Goal: Register for event/course

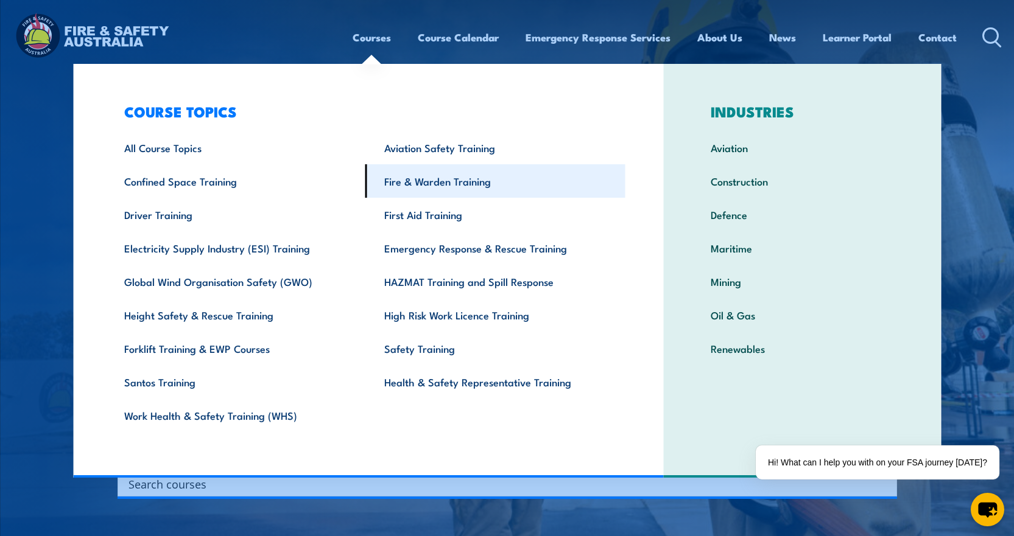
click at [405, 183] on link "Fire & Warden Training" at bounding box center [495, 180] width 260 height 33
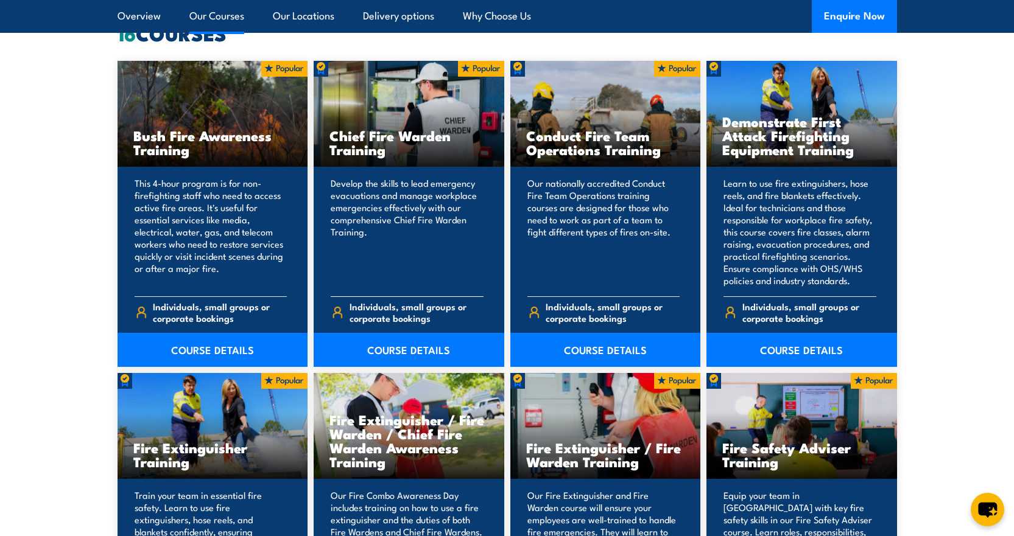
scroll to position [974, 0]
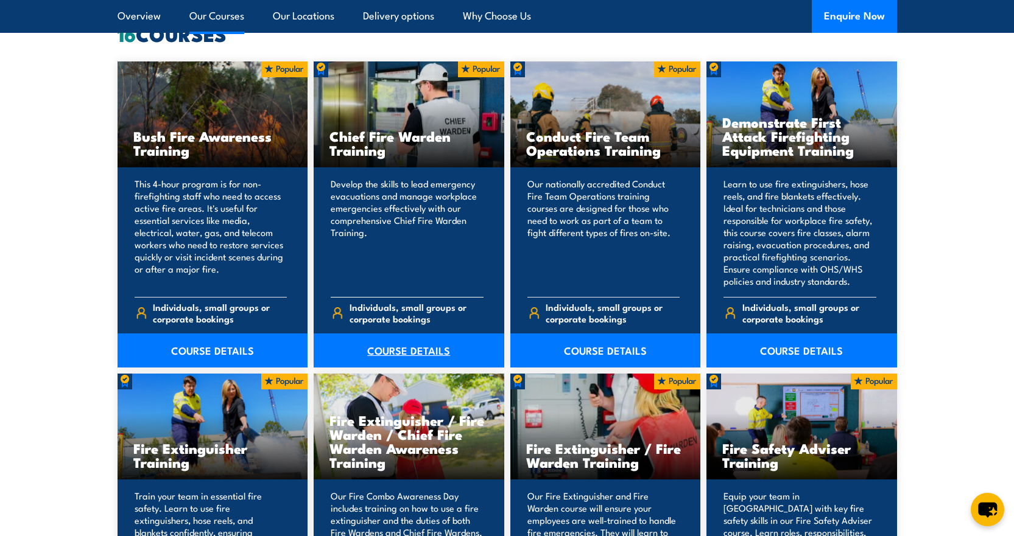
click at [401, 349] on link "COURSE DETAILS" at bounding box center [409, 351] width 191 height 34
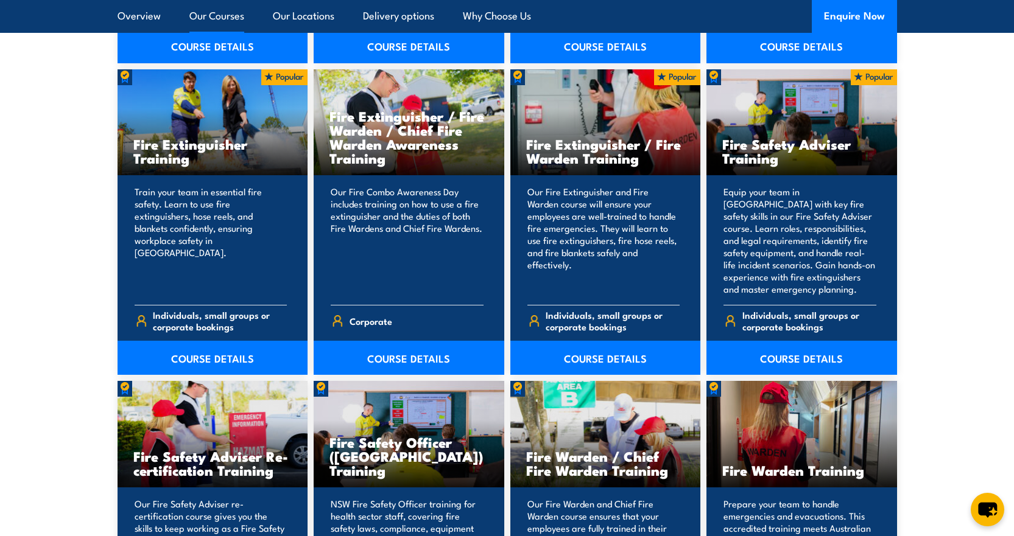
scroll to position [1400, 0]
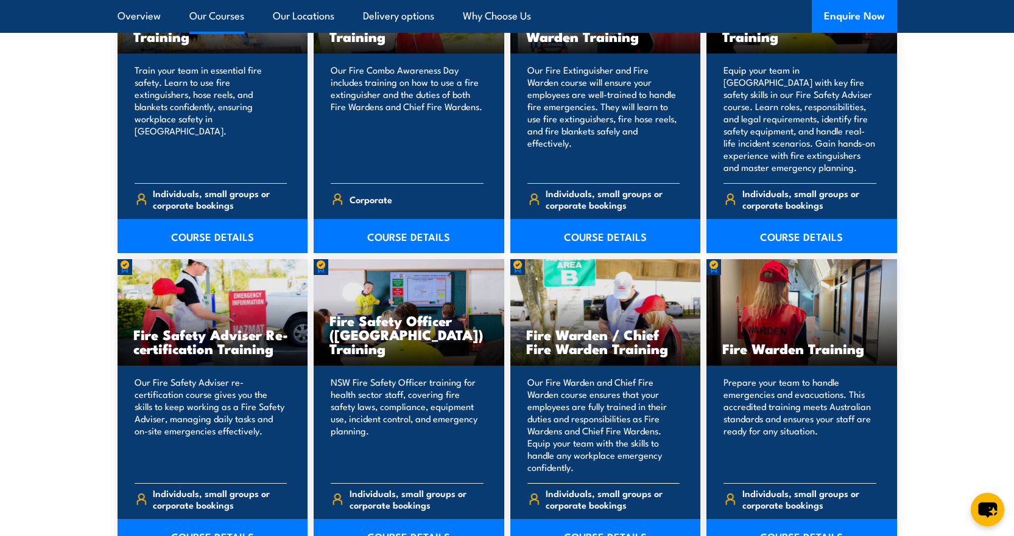
click at [597, 343] on h3 "Fire Warden / Chief Fire Warden Training" at bounding box center [605, 342] width 159 height 28
click at [588, 457] on p "Our Fire Warden and Chief Fire Warden course ensures that your employees are fu…" at bounding box center [603, 424] width 153 height 97
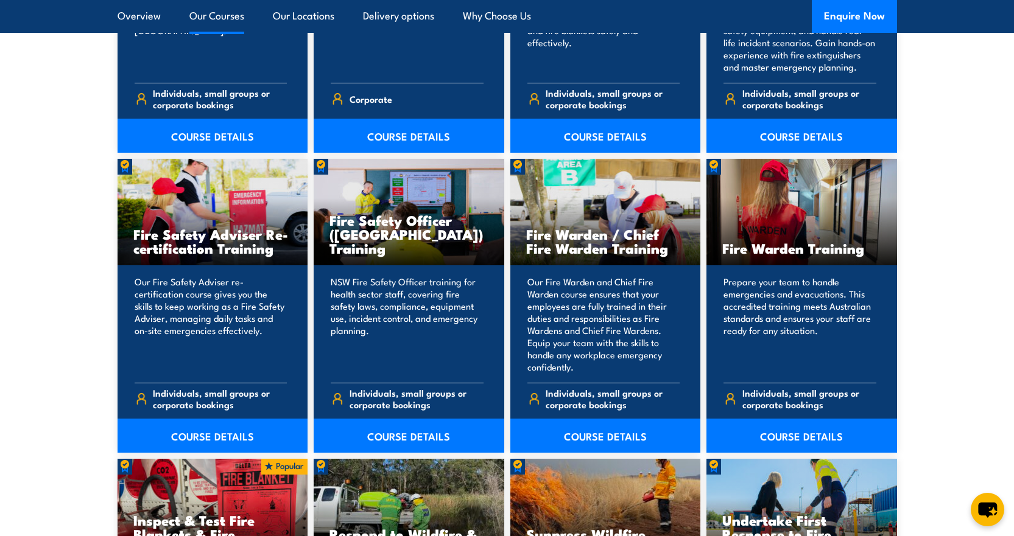
scroll to position [1522, 0]
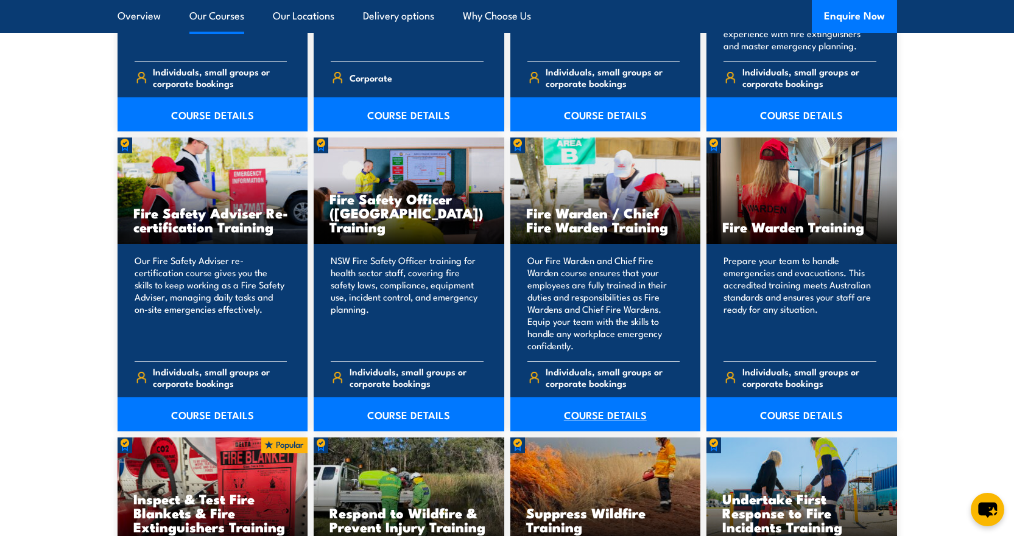
click at [592, 414] on link "COURSE DETAILS" at bounding box center [605, 415] width 191 height 34
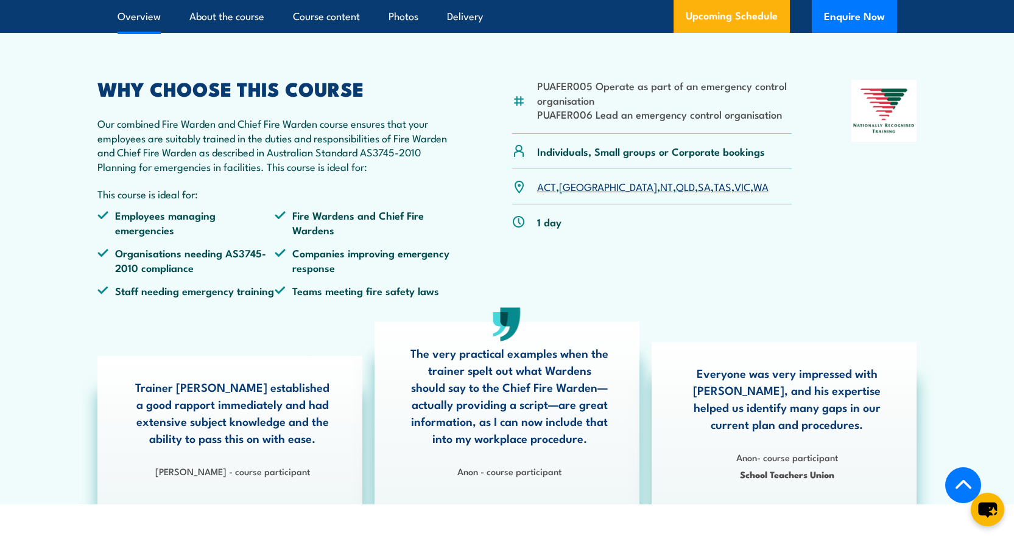
scroll to position [365, 0]
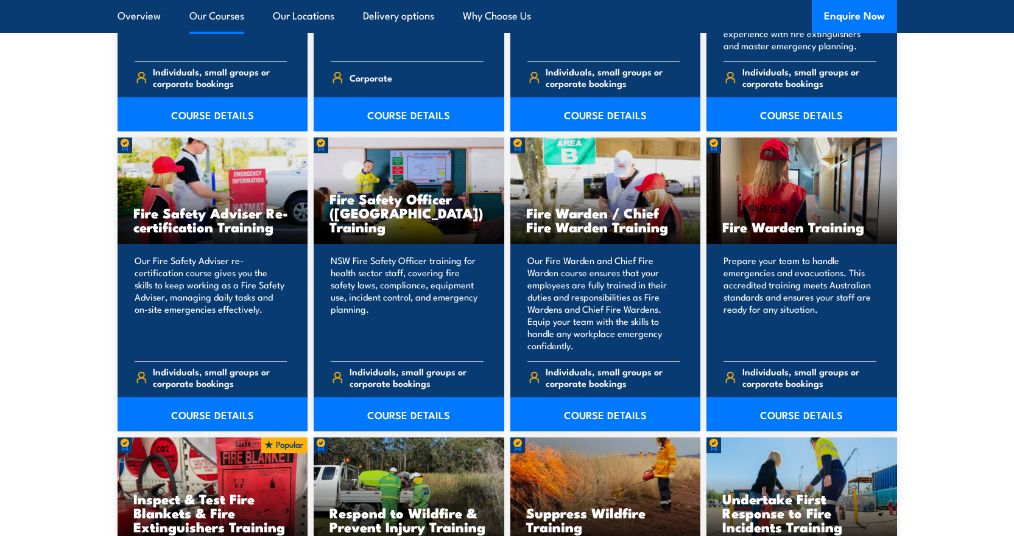
scroll to position [1522, 0]
click at [595, 409] on link "COURSE DETAILS" at bounding box center [605, 415] width 191 height 34
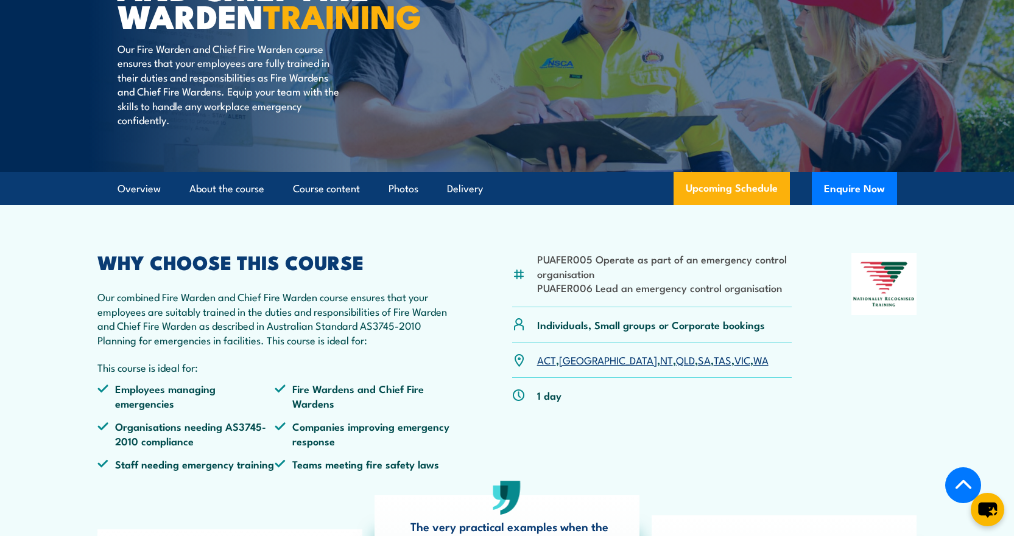
scroll to position [304, 0]
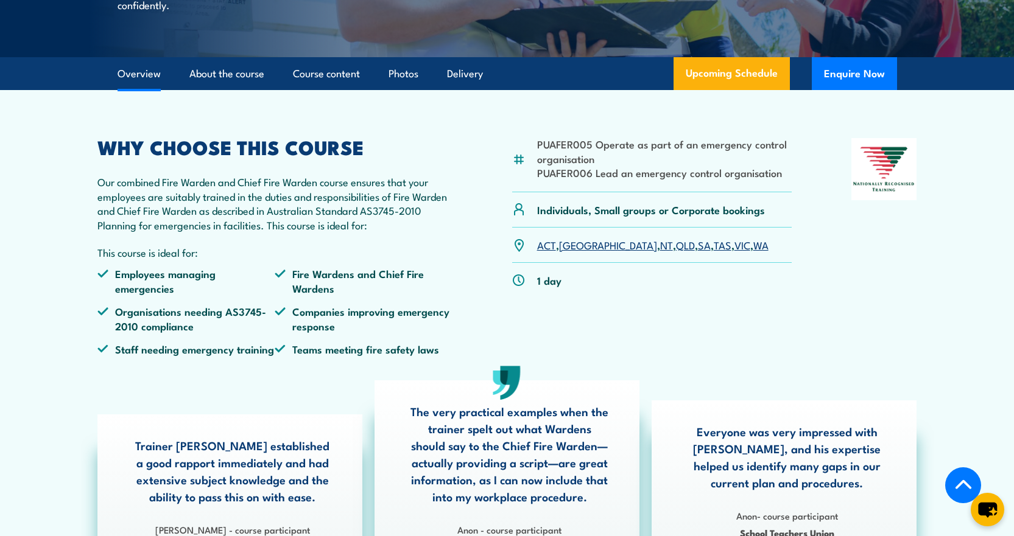
click at [734, 252] on link "VIC" at bounding box center [742, 244] width 16 height 15
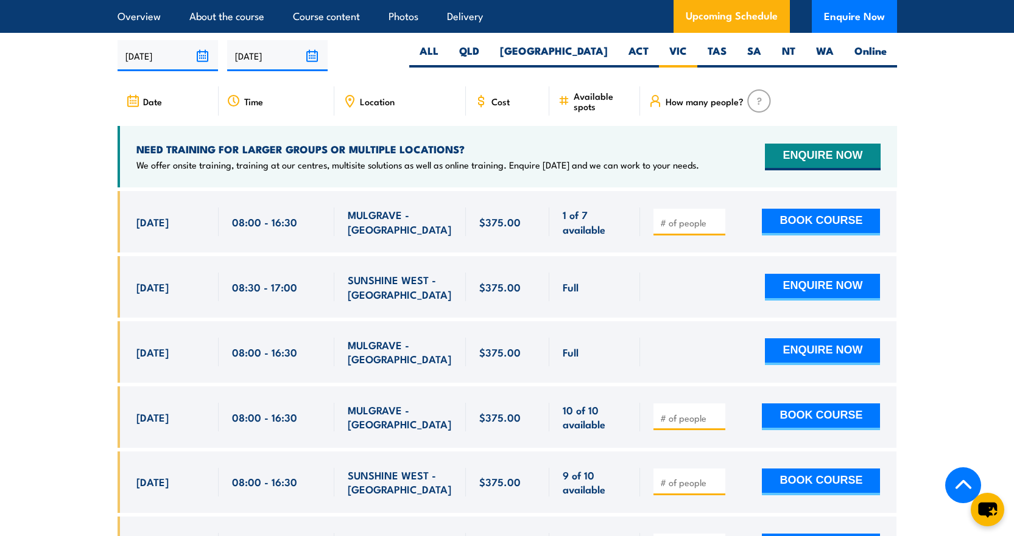
scroll to position [2218, 0]
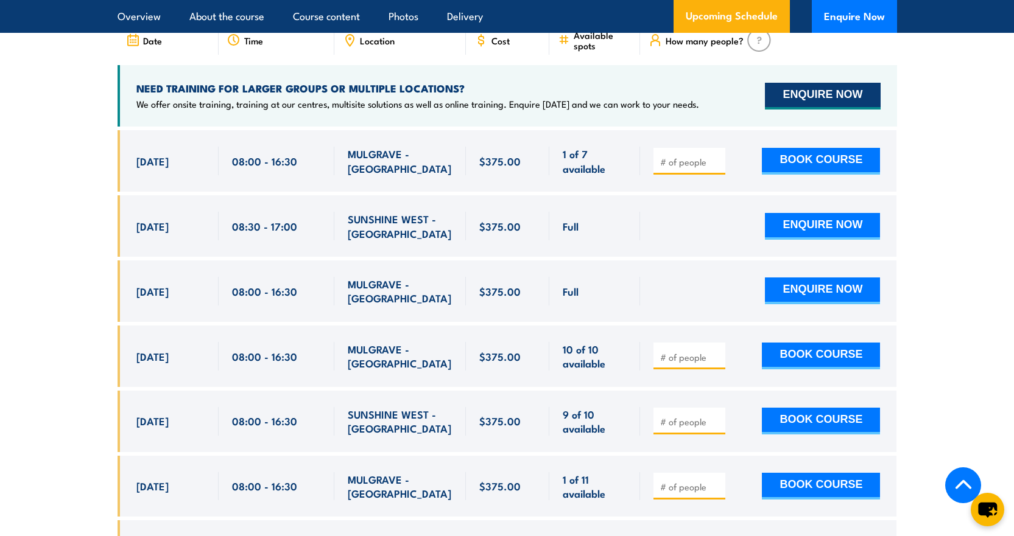
click at [822, 88] on button "ENQUIRE NOW" at bounding box center [822, 96] width 115 height 27
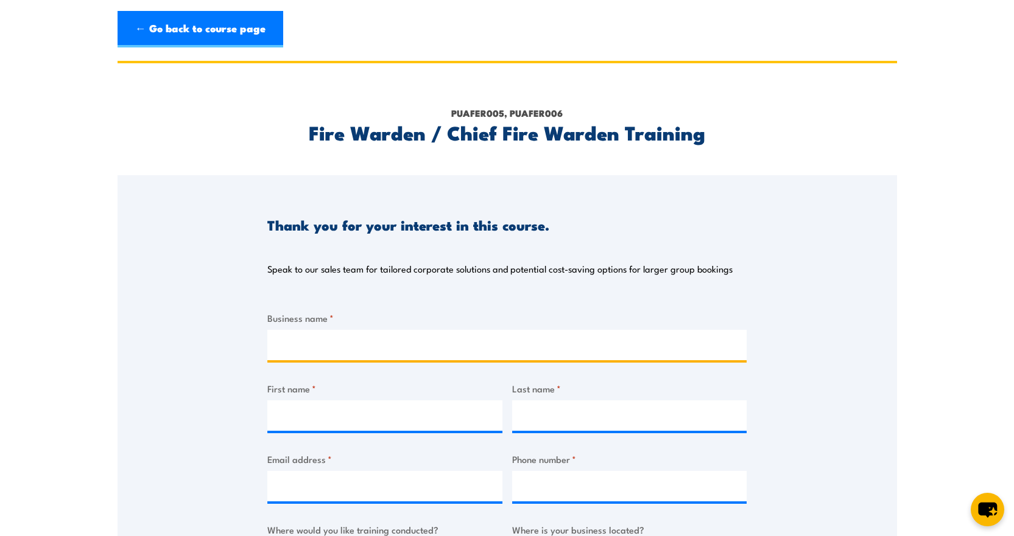
click at [292, 342] on input "Business name *" at bounding box center [506, 345] width 479 height 30
type input "Citywide Service Solutions"
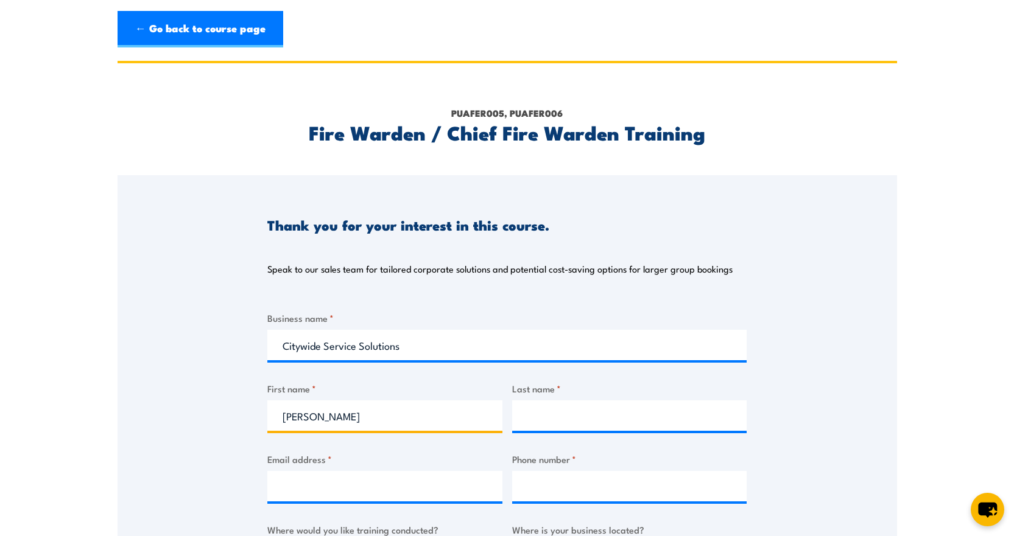
type input "Tanya"
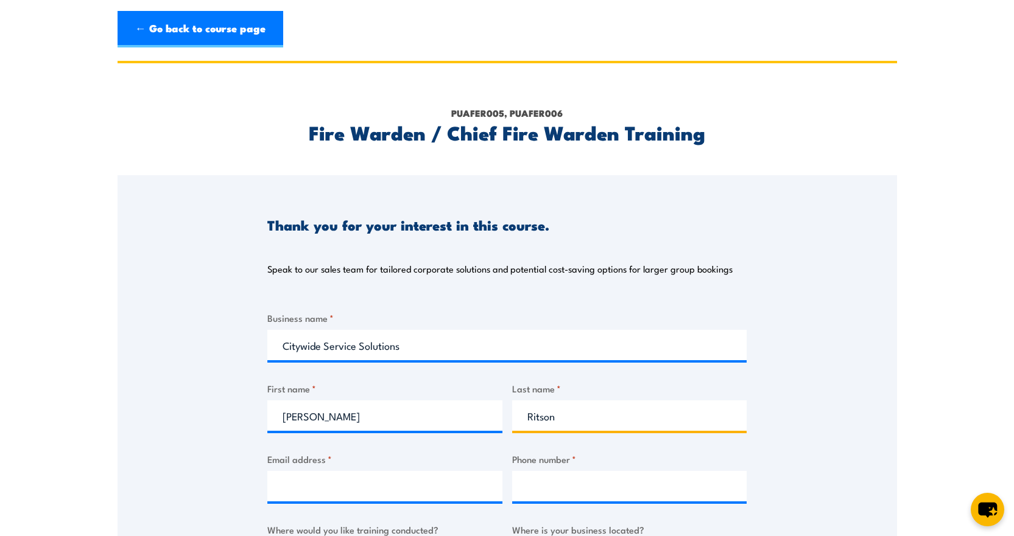
type input "Ritson"
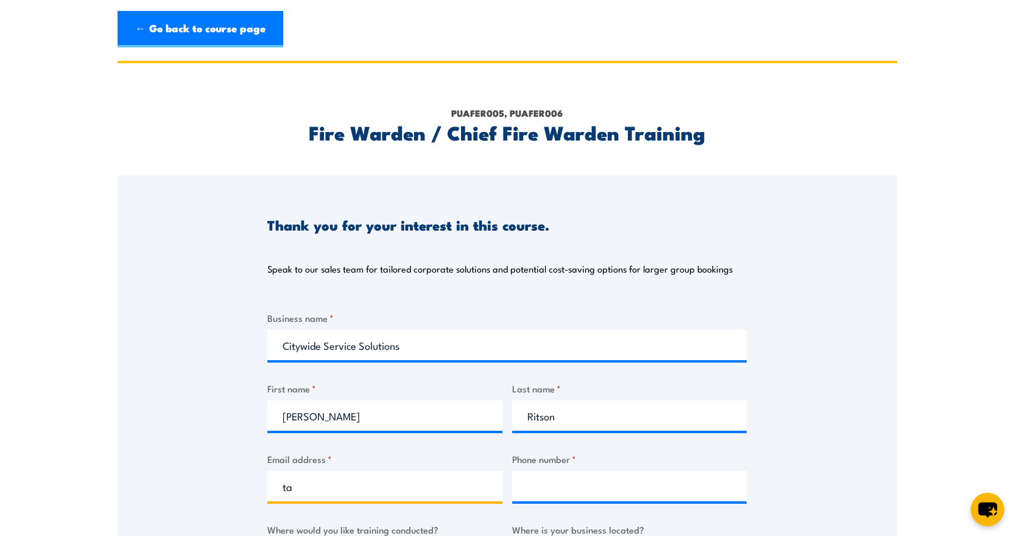
type input "t"
type input "training@citywide.com.au"
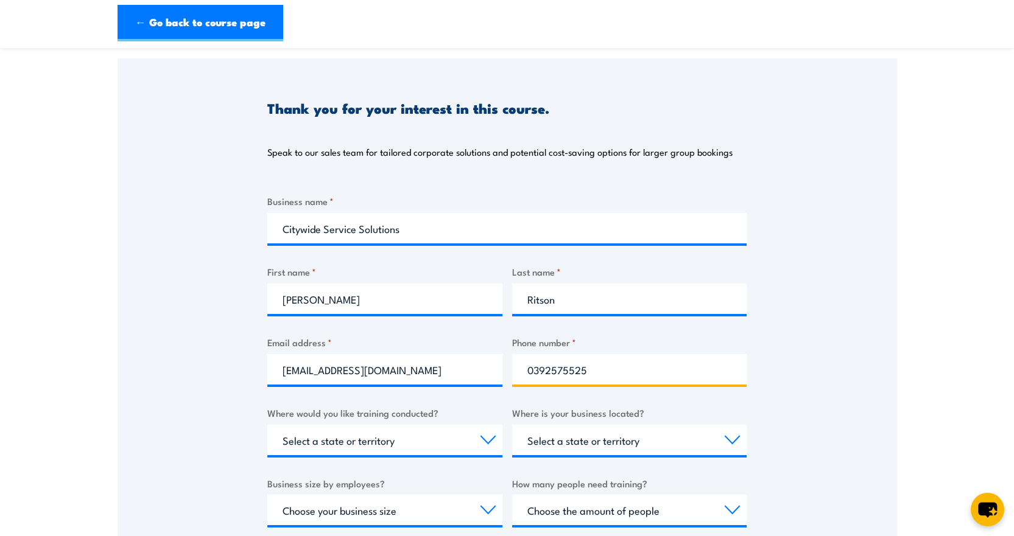
scroll to position [122, 0]
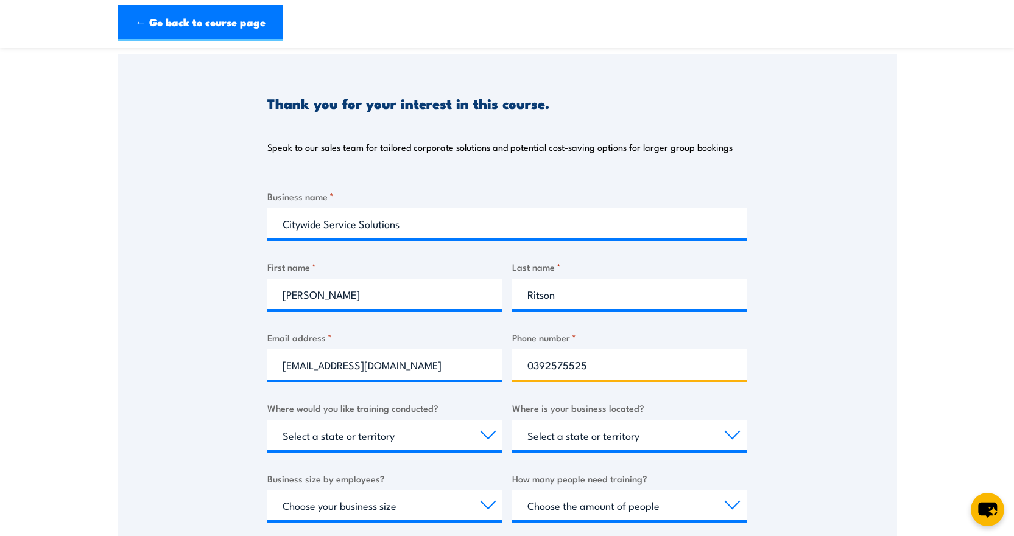
type input "0392575525"
click at [356, 431] on select "Select a state or territory Nationally - multiple locations QLD NSW VIC SA ACT …" at bounding box center [384, 435] width 235 height 30
select select "VIC"
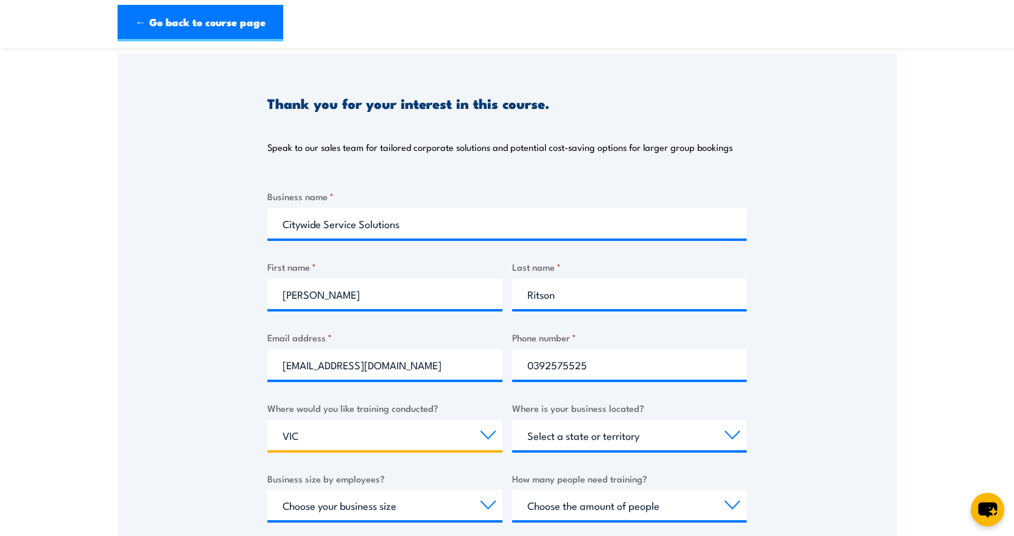
click at [267, 420] on select "Select a state or territory Nationally - multiple locations QLD NSW VIC SA ACT …" at bounding box center [384, 435] width 235 height 30
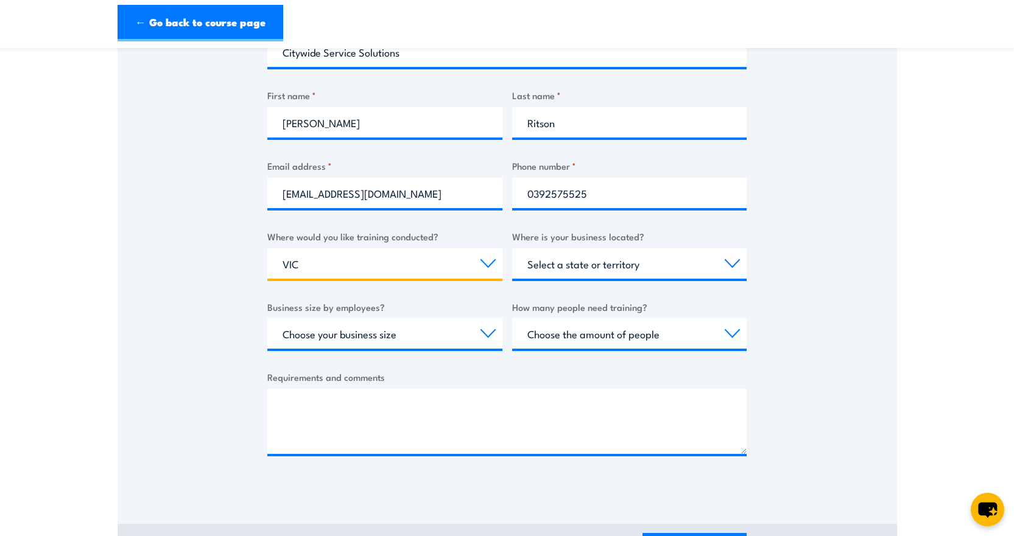
scroll to position [304, 0]
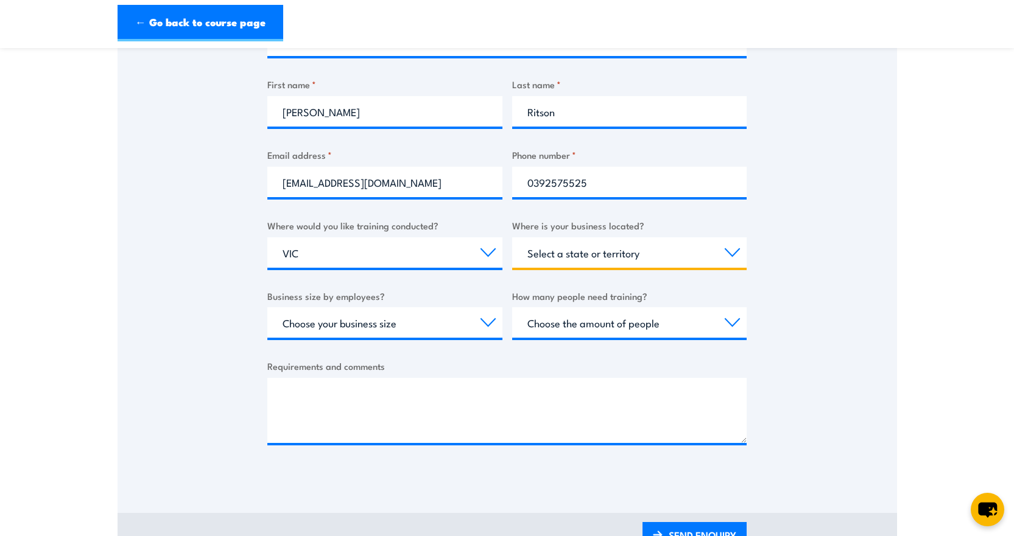
click at [642, 251] on select "Select a state or territory QLD NSW VIC SA ACT WA TAS NT" at bounding box center [629, 252] width 235 height 30
select select "VIC"
click at [512, 237] on select "Select a state or territory QLD NSW VIC SA ACT WA TAS NT" at bounding box center [629, 252] width 235 height 30
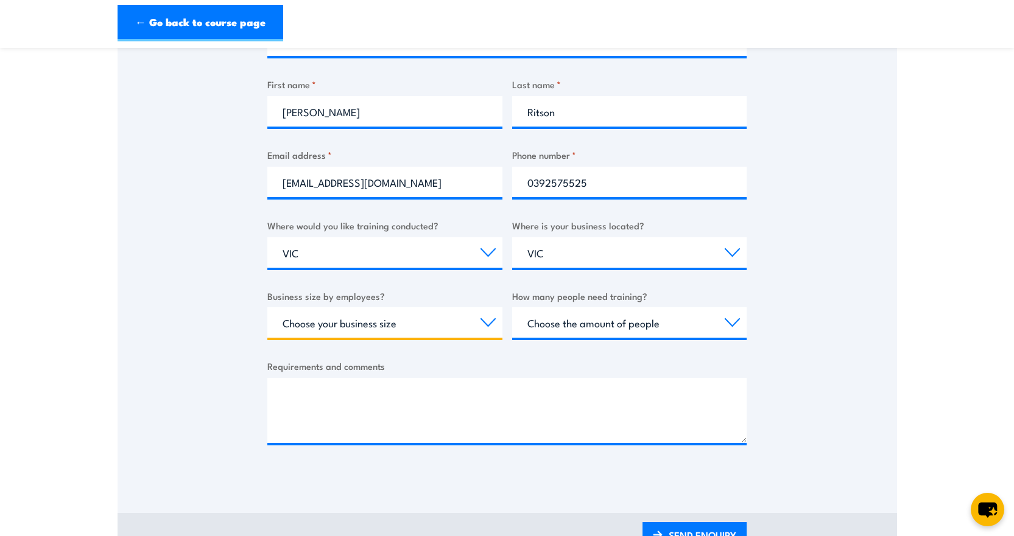
click at [396, 325] on select "Choose your business size 1 to 19 20 to 199 200+" at bounding box center [384, 322] width 235 height 30
select select "200+"
click at [267, 307] on select "Choose your business size 1 to 19 20 to 199 200+" at bounding box center [384, 322] width 235 height 30
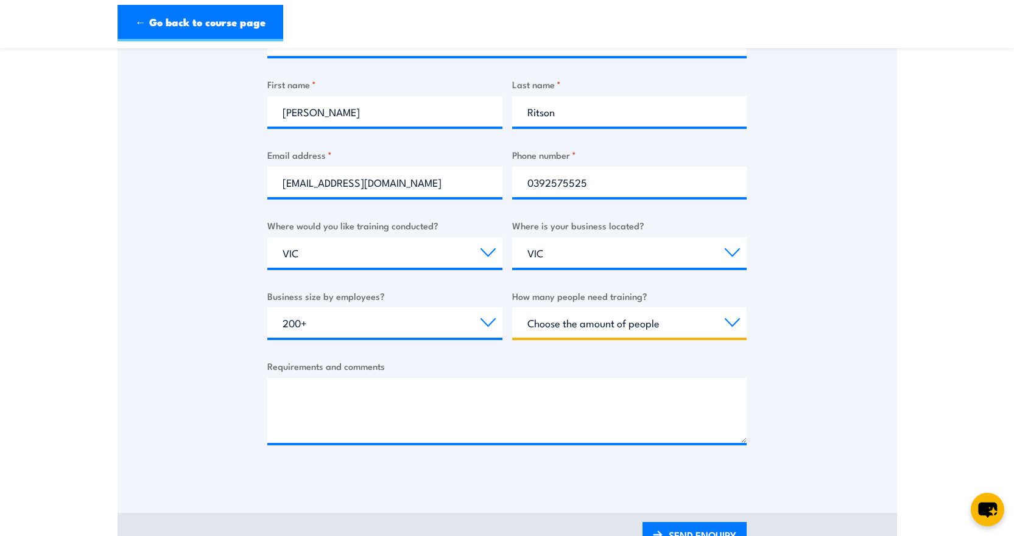
click at [641, 320] on select "Choose the amount of people 1 to 4 5 to 19 20+" at bounding box center [629, 322] width 235 height 30
select select "5 to 19"
click at [512, 307] on select "Choose the amount of people 1 to 4 5 to 19 20+" at bounding box center [629, 322] width 235 height 30
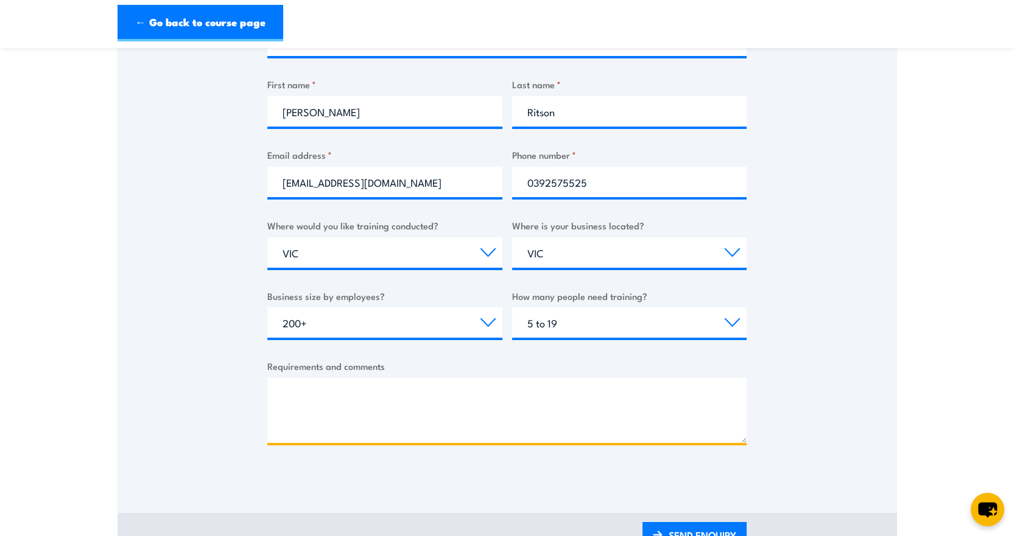
click at [305, 407] on textarea "Requirements and comments" at bounding box center [506, 410] width 479 height 65
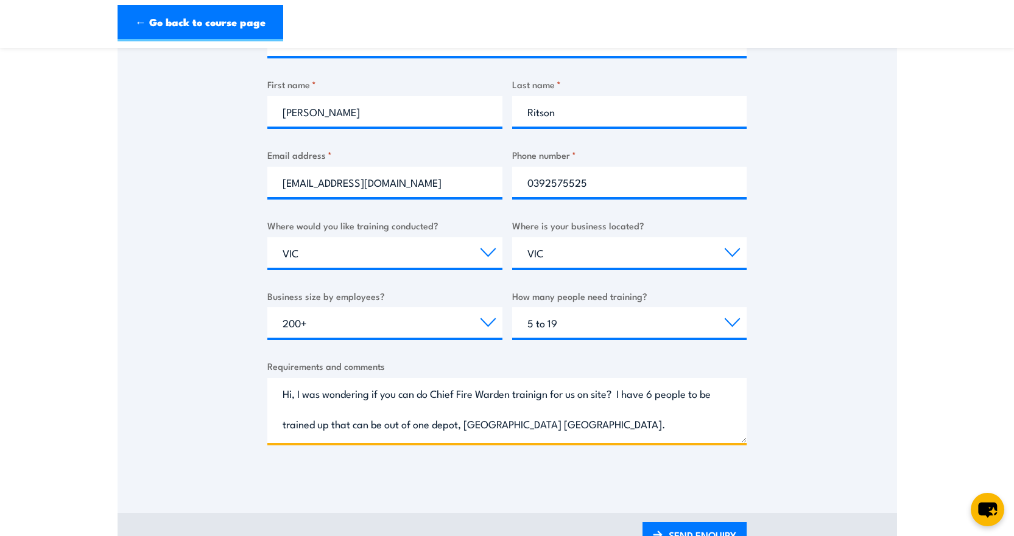
scroll to position [19, 0]
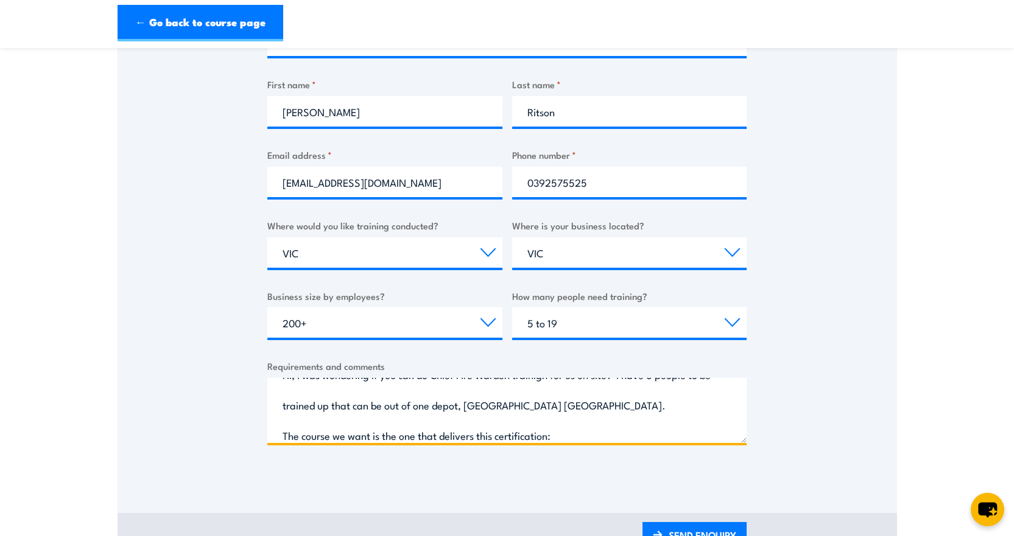
paste textarea "PUAFER005 Operate as part of an emergency control organisation PUAFER006 Lead a…"
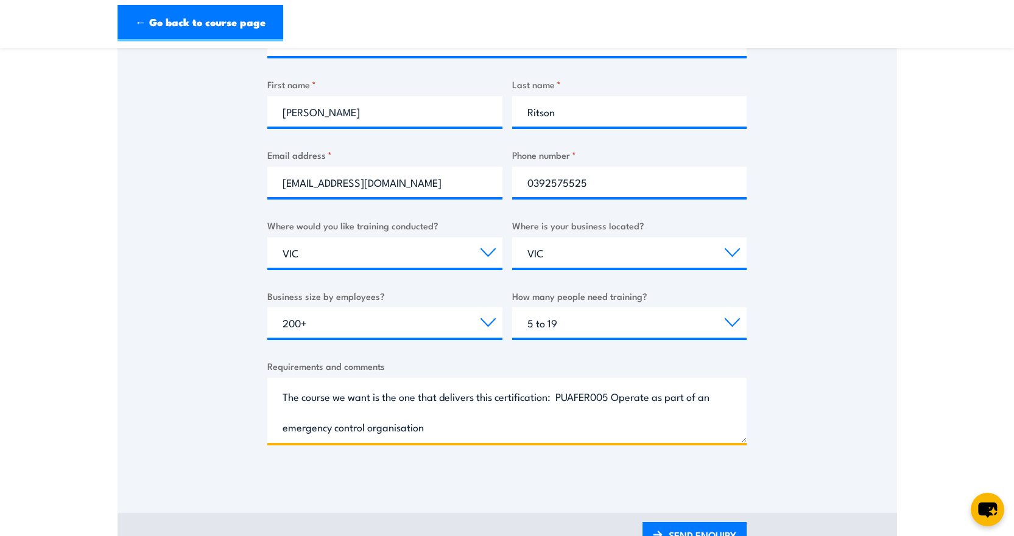
scroll to position [80, 0]
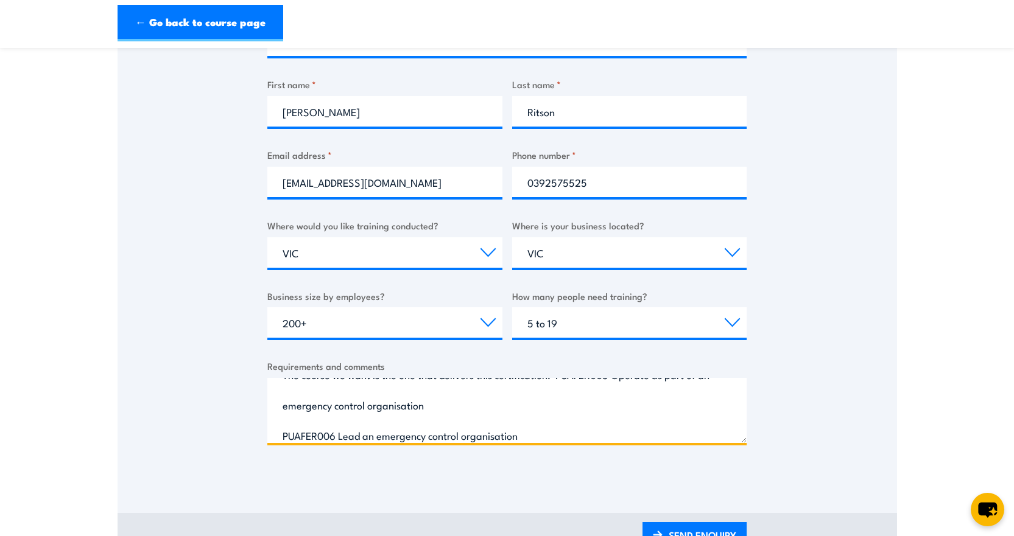
click at [484, 412] on textarea "Hi, I was wondering if you can do Chief Fire Warden trainign for us on site? I …" at bounding box center [506, 410] width 479 height 65
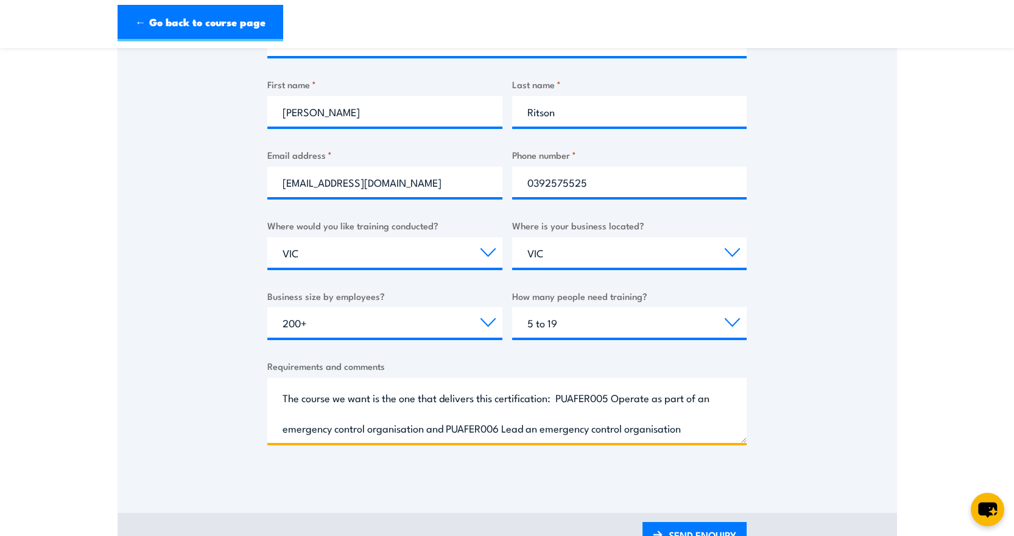
scroll to position [49, 0]
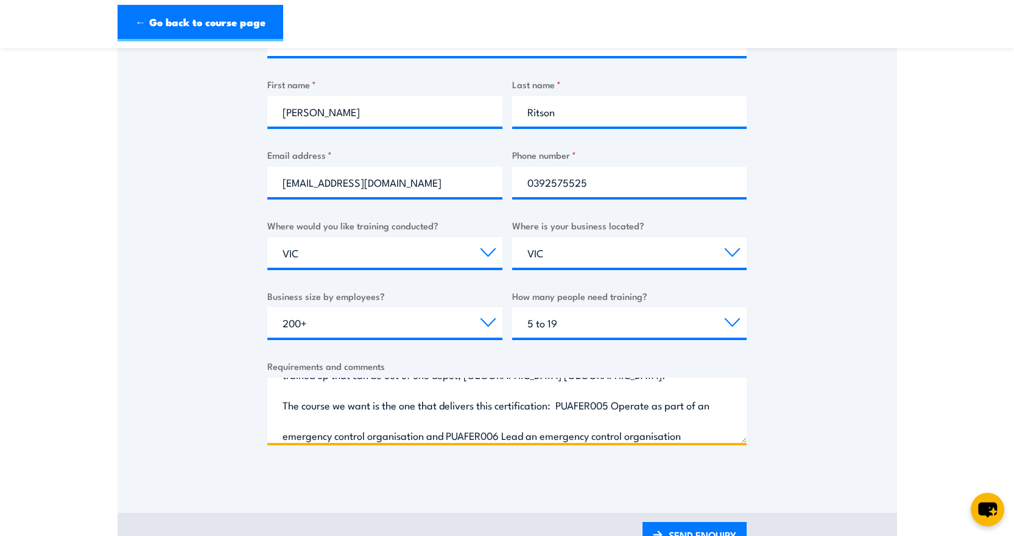
click at [707, 437] on textarea "Hi, I was wondering if you can do Chief Fire Warden trainign for us on site? I …" at bounding box center [506, 410] width 479 height 65
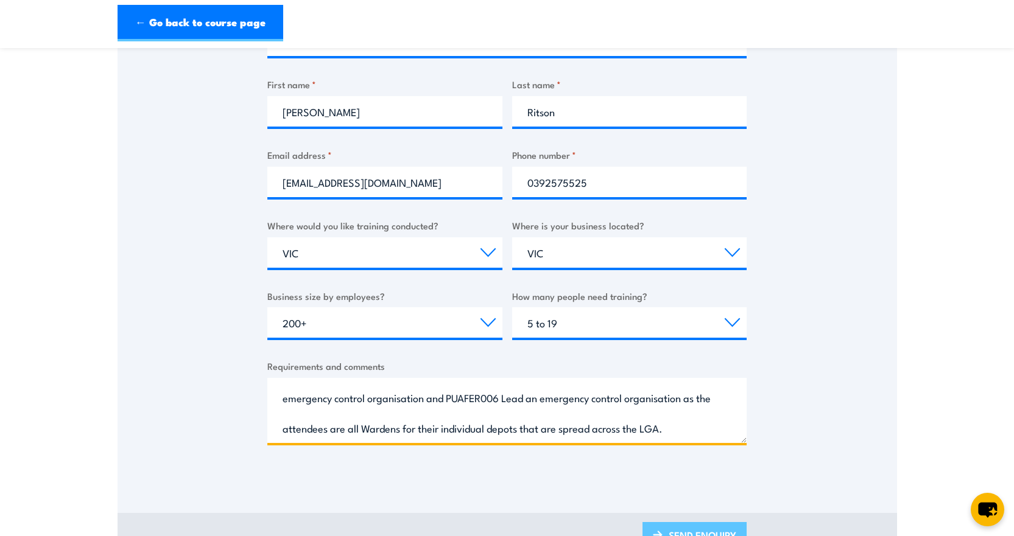
type textarea "Hi, I was wondering if you can do Chief Fire Warden trainign for us on site? I …"
click at [704, 526] on link "SEND ENQUIRY" at bounding box center [694, 536] width 104 height 29
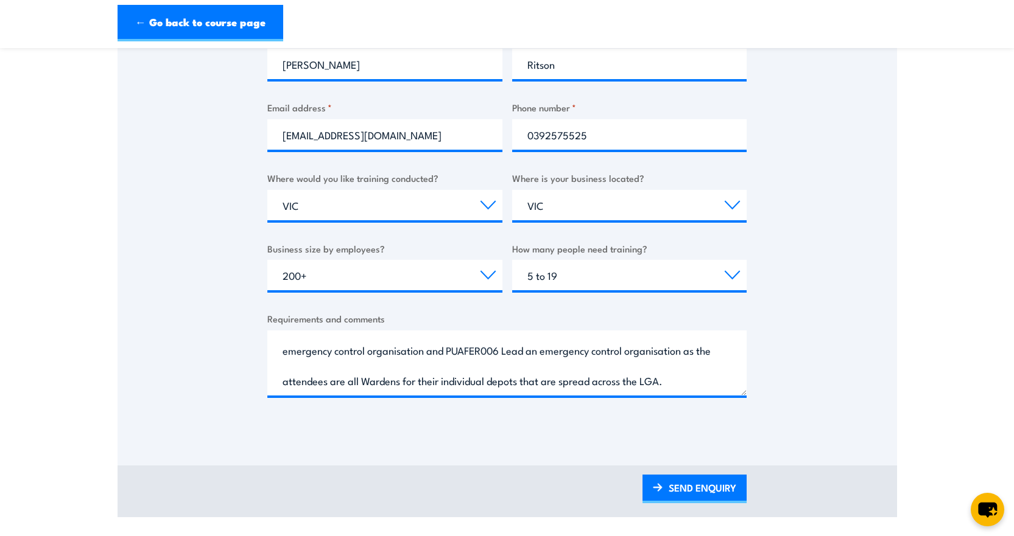
scroll to position [426, 0]
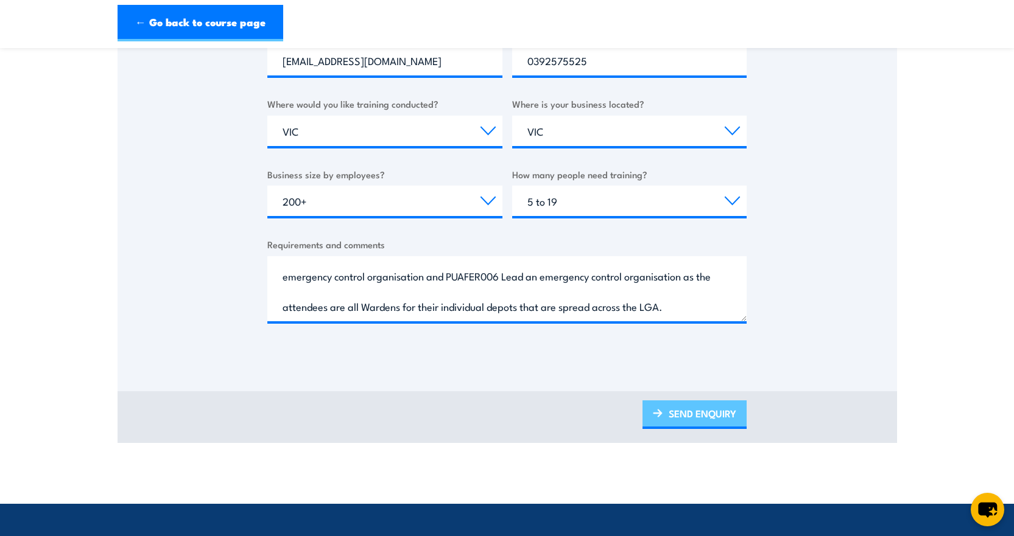
click at [695, 407] on link "SEND ENQUIRY" at bounding box center [694, 415] width 104 height 29
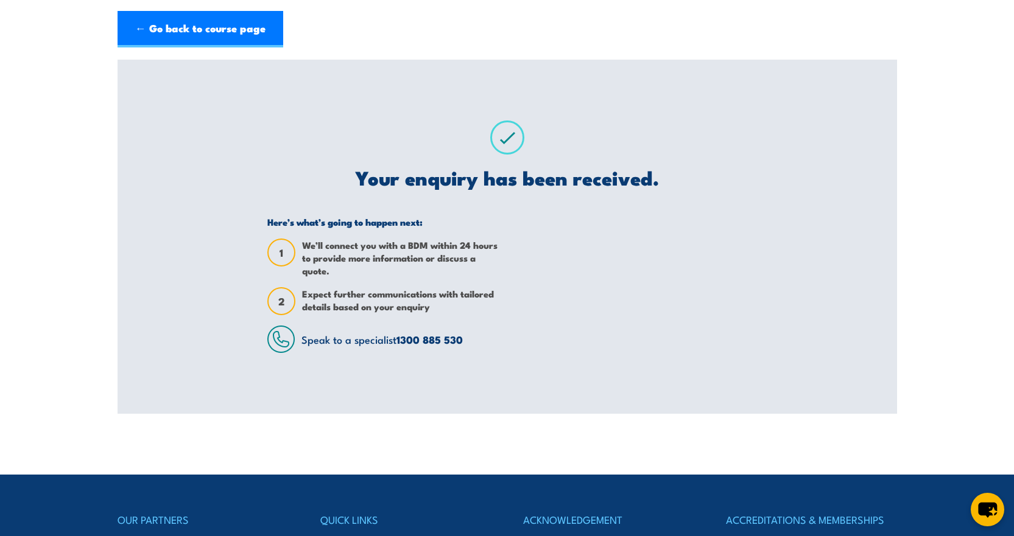
scroll to position [0, 0]
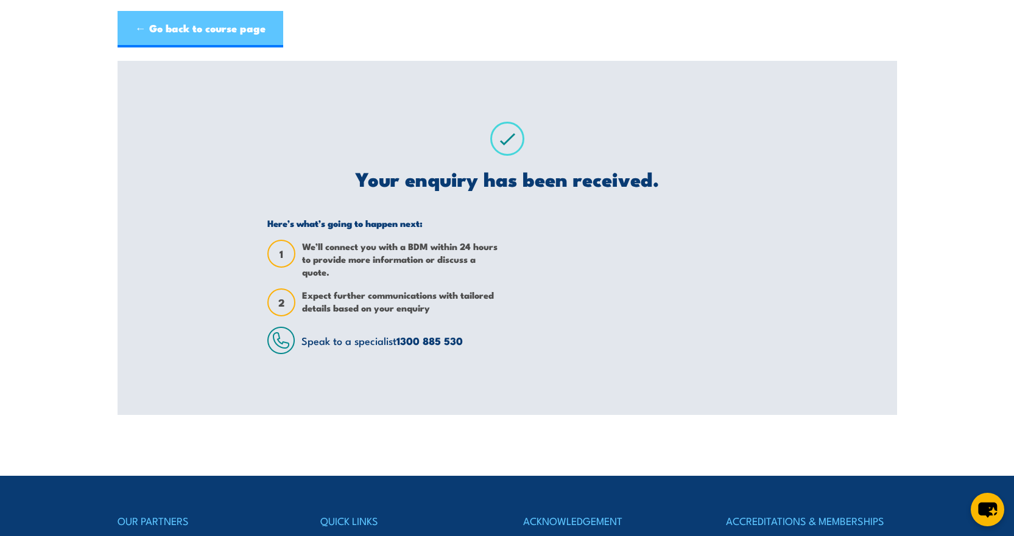
click at [177, 26] on link "← Go back to course page" at bounding box center [201, 29] width 166 height 37
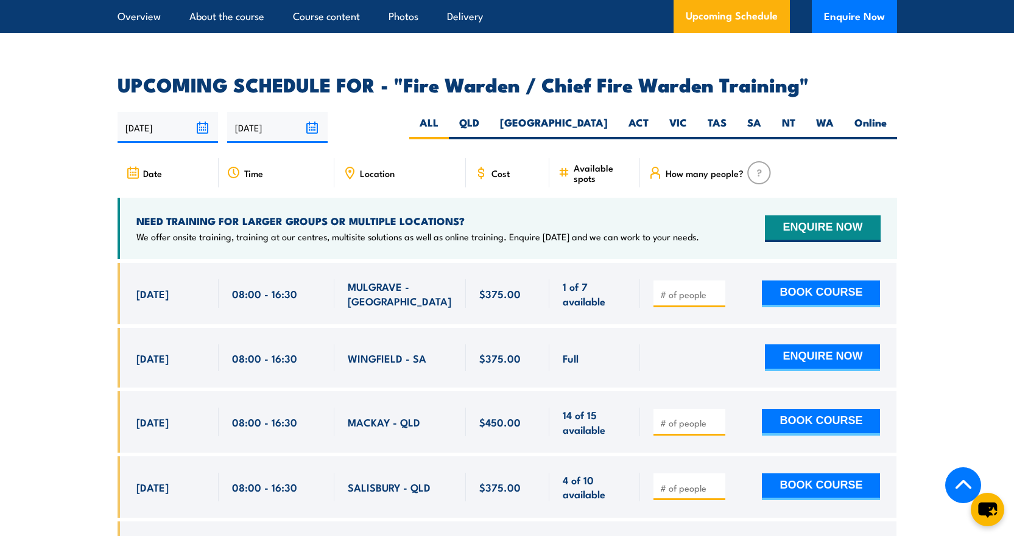
scroll to position [1974, 0]
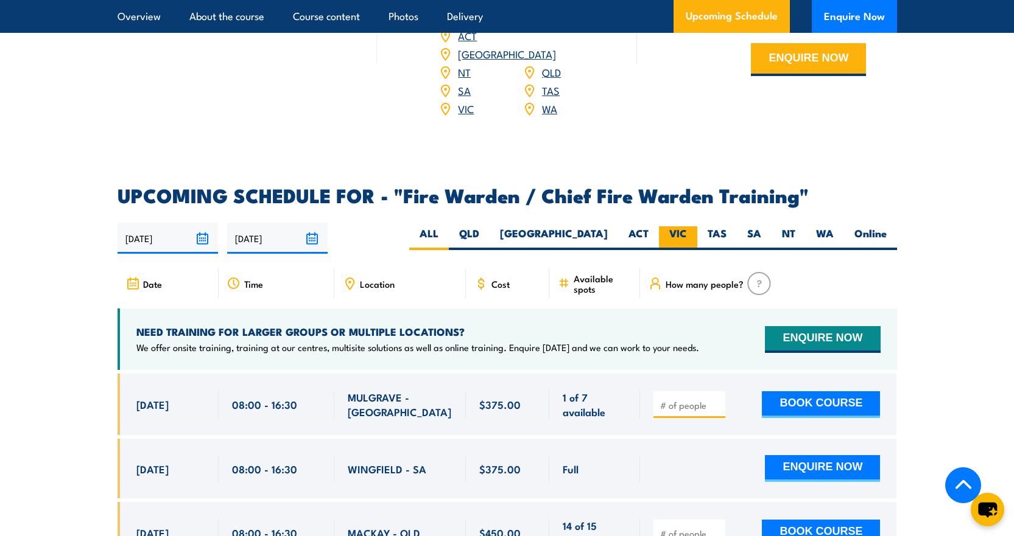
click at [676, 231] on label "VIC" at bounding box center [678, 239] width 38 height 24
click at [687, 231] on input "VIC" at bounding box center [691, 231] width 8 height 8
radio input "true"
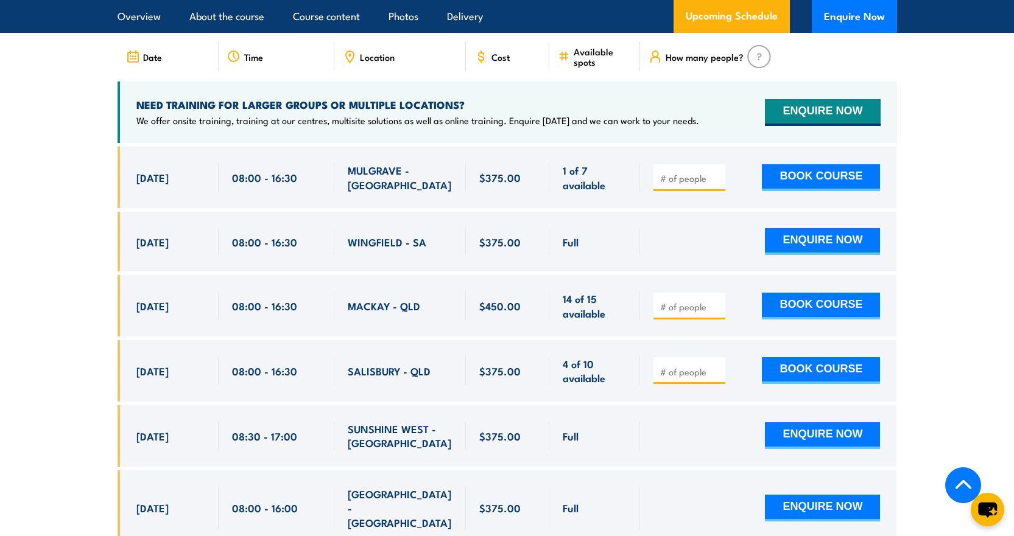
scroll to position [2218, 0]
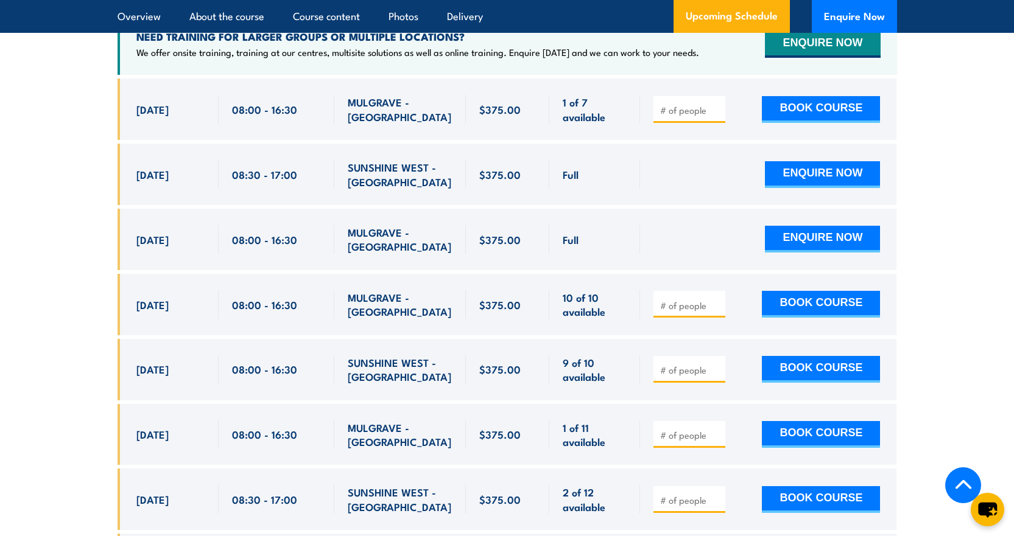
scroll to position [2278, 0]
